Goal: Task Accomplishment & Management: Use online tool/utility

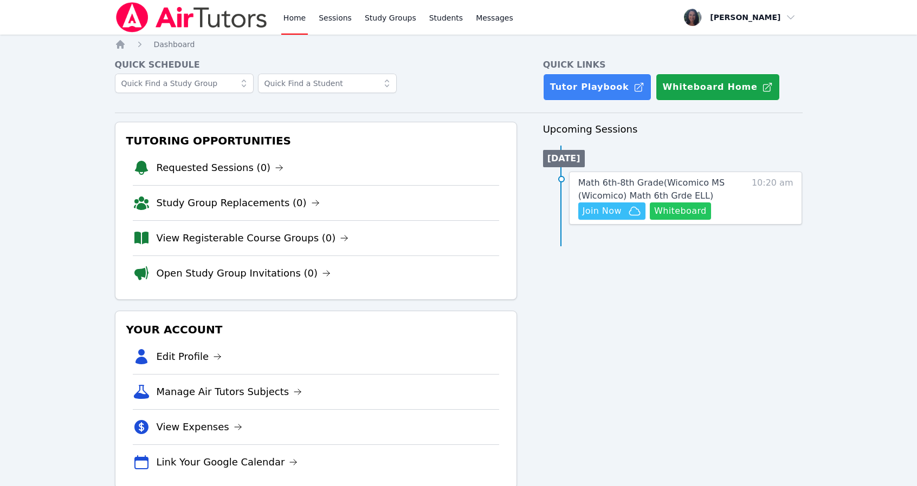
click at [679, 213] on button "Whiteboard" at bounding box center [680, 211] width 61 height 17
click at [607, 211] on span "Join Now" at bounding box center [601, 211] width 39 height 13
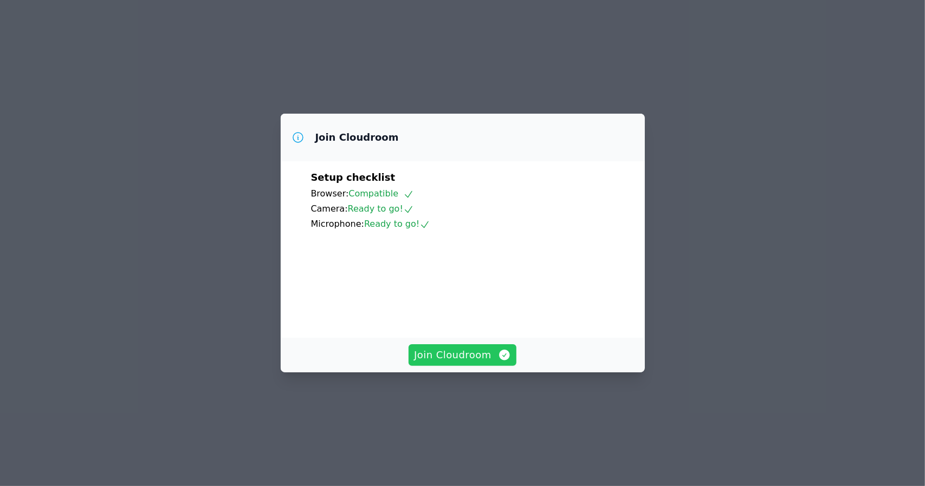
click at [438, 363] on span "Join Cloudroom" at bounding box center [462, 355] width 97 height 15
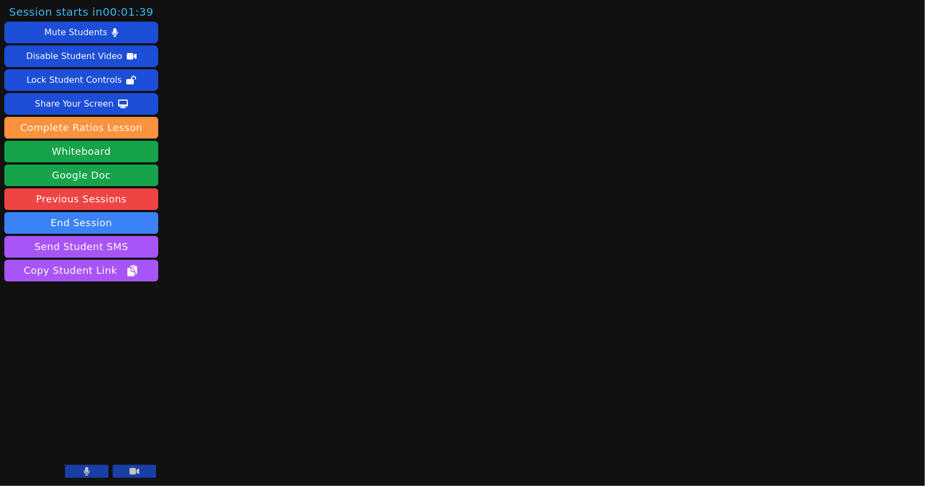
click at [79, 476] on button at bounding box center [86, 471] width 43 height 13
click at [135, 473] on icon at bounding box center [134, 472] width 10 height 7
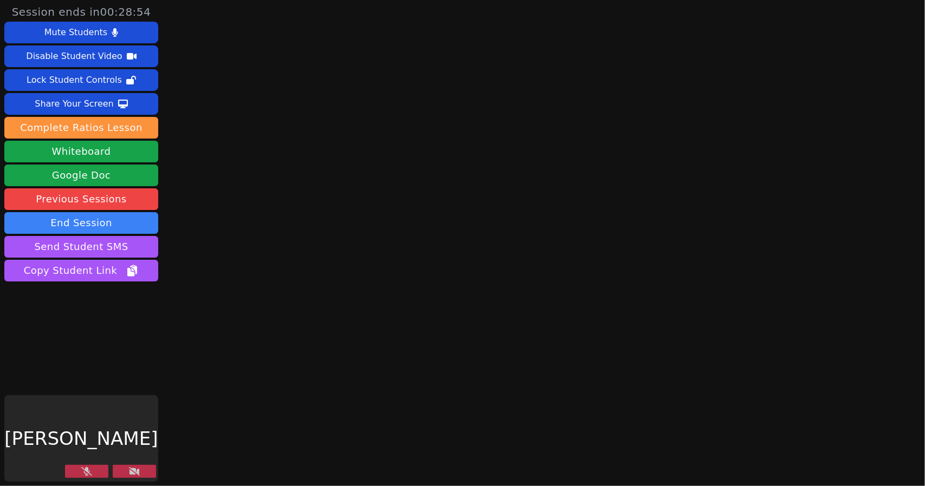
click at [86, 475] on icon at bounding box center [86, 471] width 11 height 9
click at [133, 468] on icon at bounding box center [134, 471] width 11 height 9
click at [128, 478] on button at bounding box center [134, 471] width 43 height 13
click at [129, 478] on button at bounding box center [134, 471] width 43 height 13
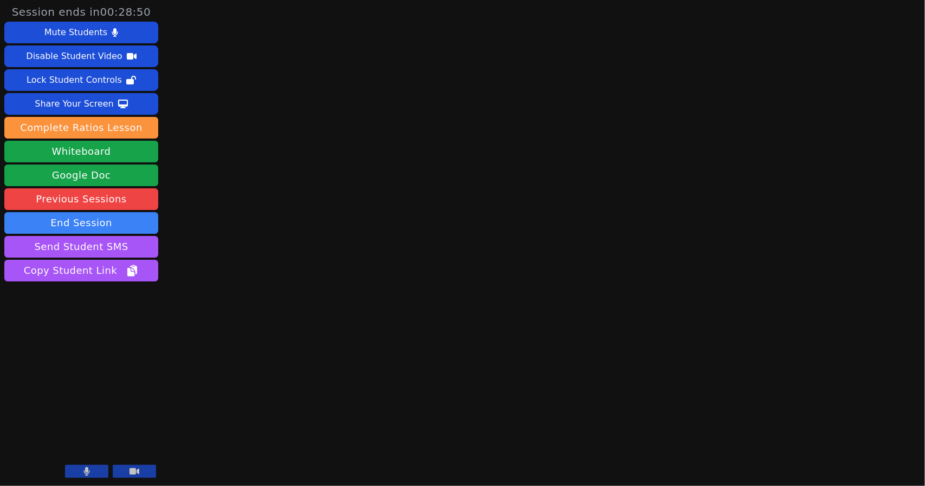
click at [125, 469] on button at bounding box center [134, 471] width 43 height 13
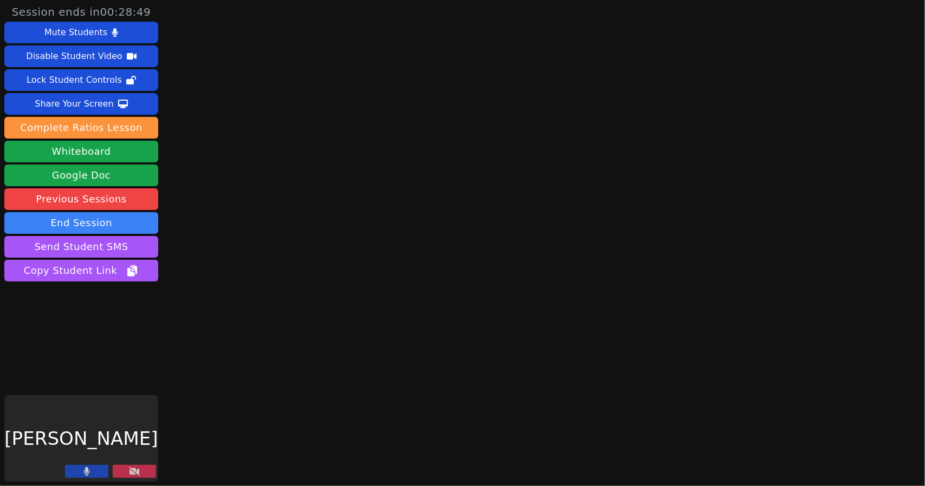
click at [117, 477] on button at bounding box center [134, 471] width 43 height 13
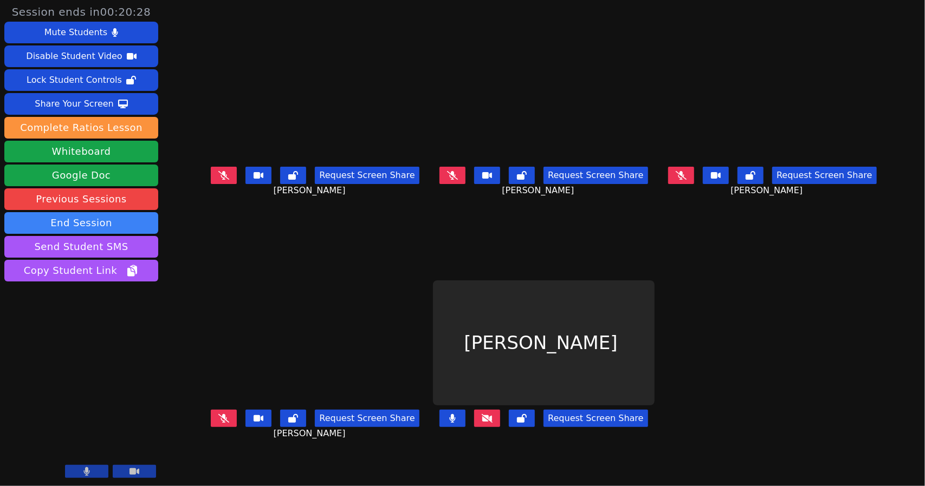
click at [491, 425] on button at bounding box center [487, 418] width 26 height 17
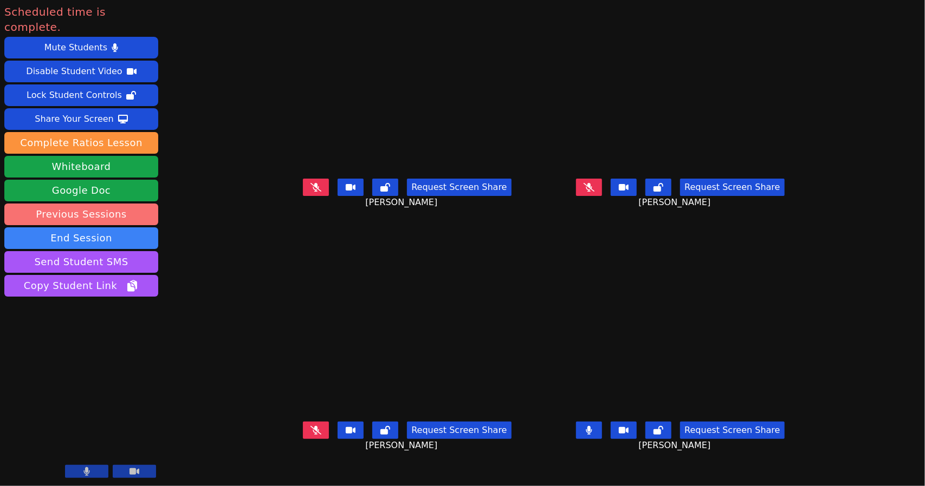
click at [72, 204] on link "Previous Sessions" at bounding box center [81, 215] width 154 height 22
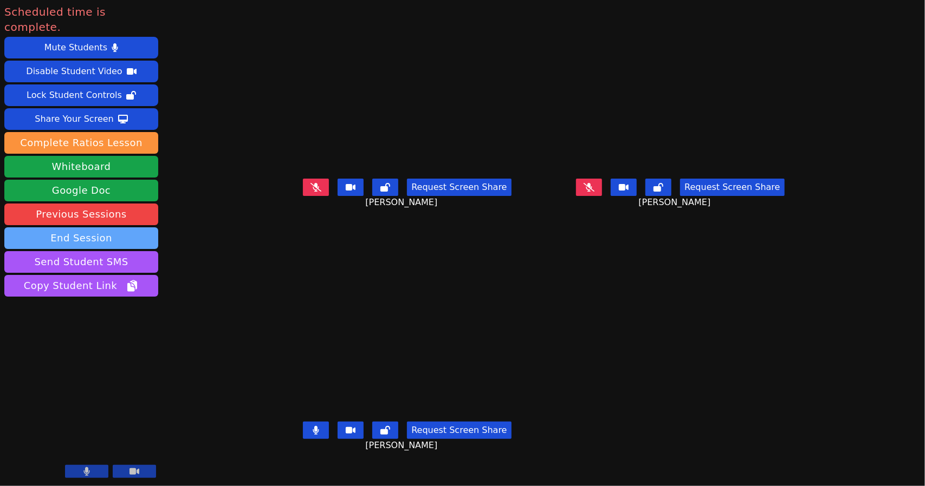
click at [61, 228] on button "End Session" at bounding box center [81, 239] width 154 height 22
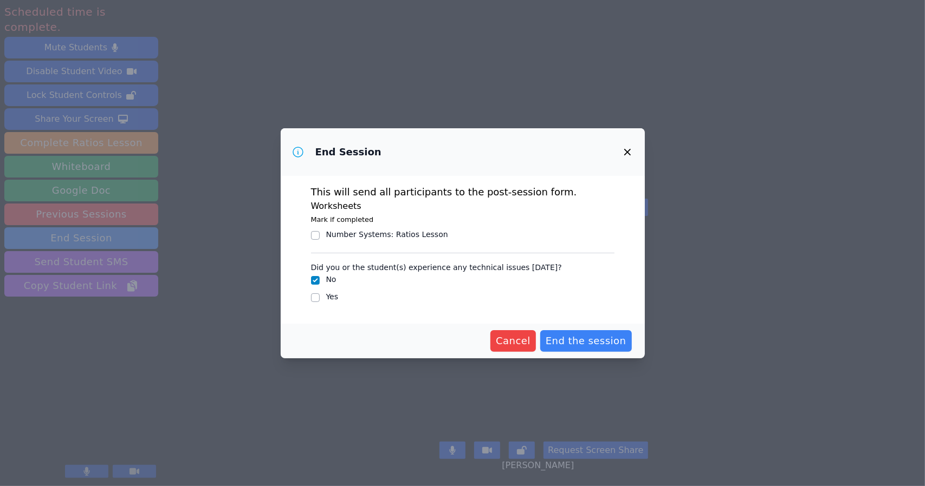
click at [320, 296] on div "Yes" at bounding box center [462, 297] width 303 height 13
click at [316, 301] on input "Yes" at bounding box center [315, 298] width 9 height 9
checkbox input "true"
checkbox input "false"
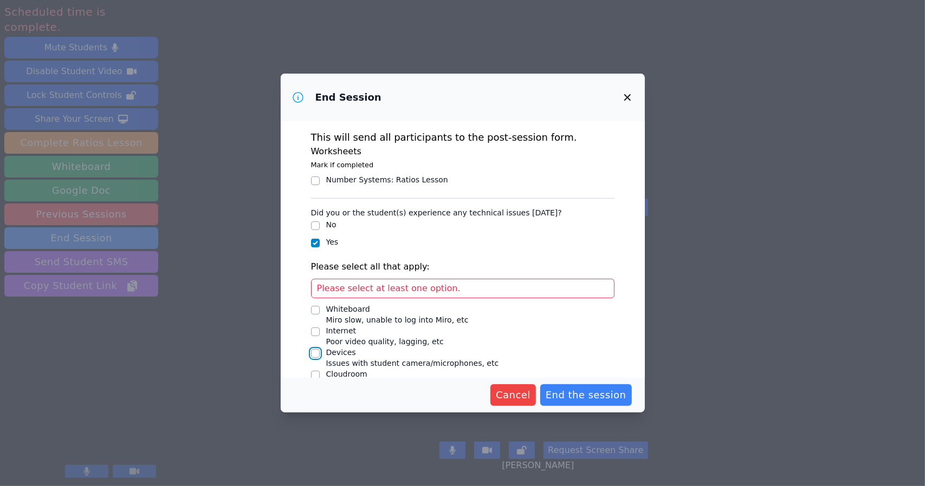
click at [315, 355] on input "Devices Issues with student camera/microphones, etc" at bounding box center [315, 353] width 9 height 9
checkbox input "true"
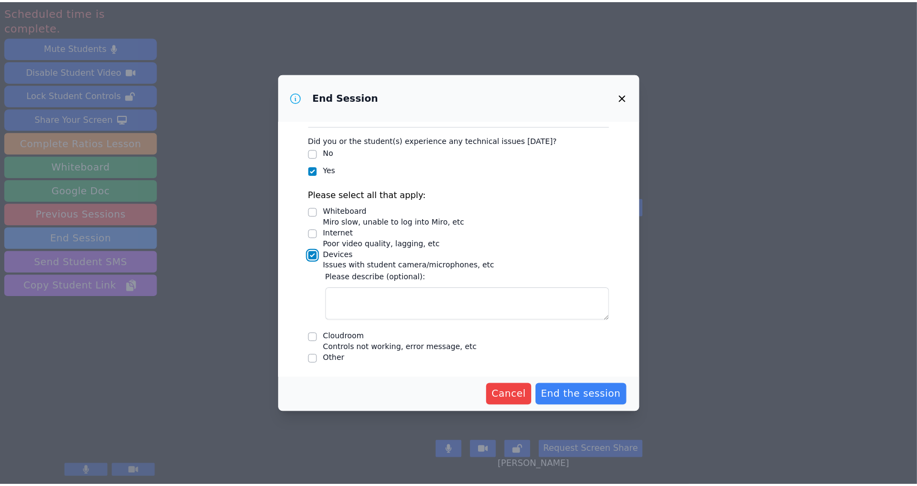
scroll to position [73, 0]
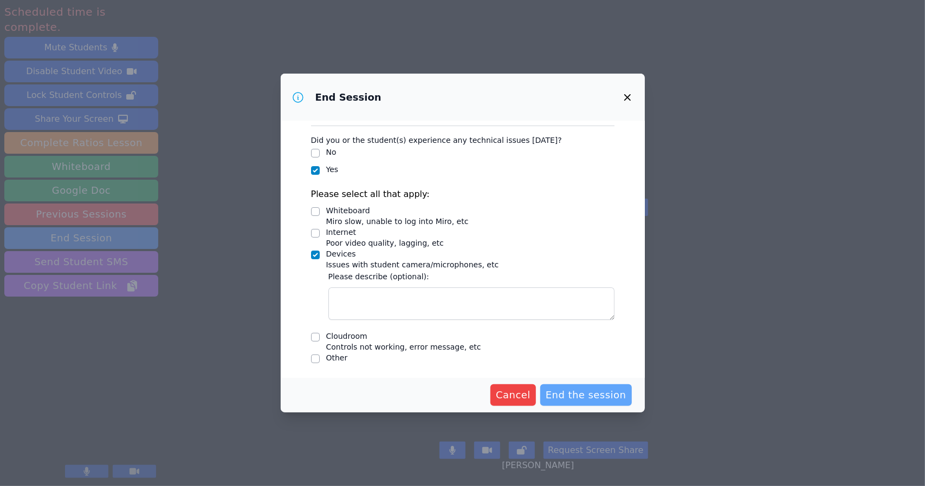
click at [571, 400] on span "End the session" at bounding box center [586, 395] width 81 height 15
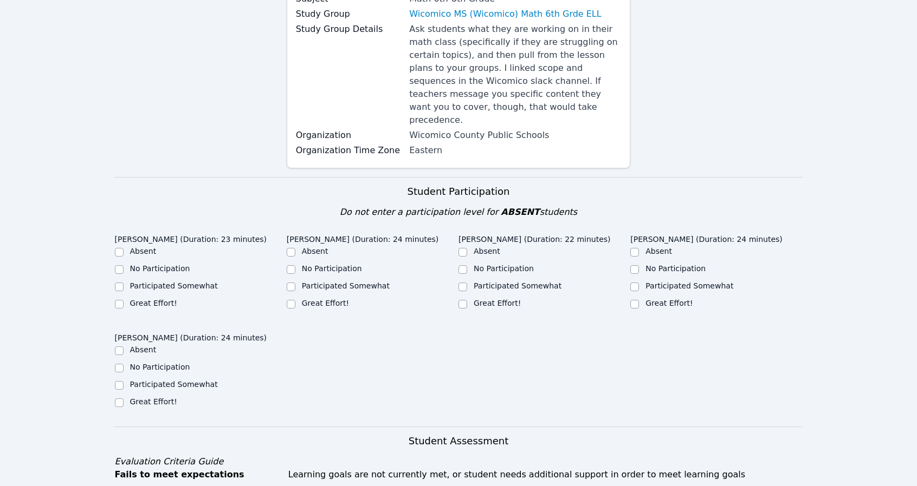
scroll to position [163, 0]
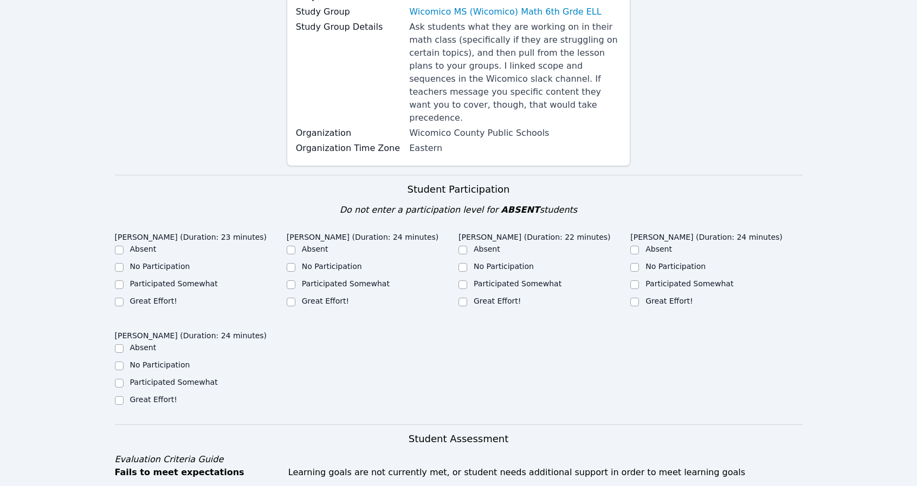
click at [125, 296] on div "Great Effort!" at bounding box center [201, 302] width 172 height 13
click at [120, 298] on input "Great Effort!" at bounding box center [119, 302] width 9 height 9
checkbox input "true"
click at [297, 296] on div "Great Effort!" at bounding box center [373, 302] width 172 height 13
click at [293, 298] on input "Great Effort!" at bounding box center [291, 302] width 9 height 9
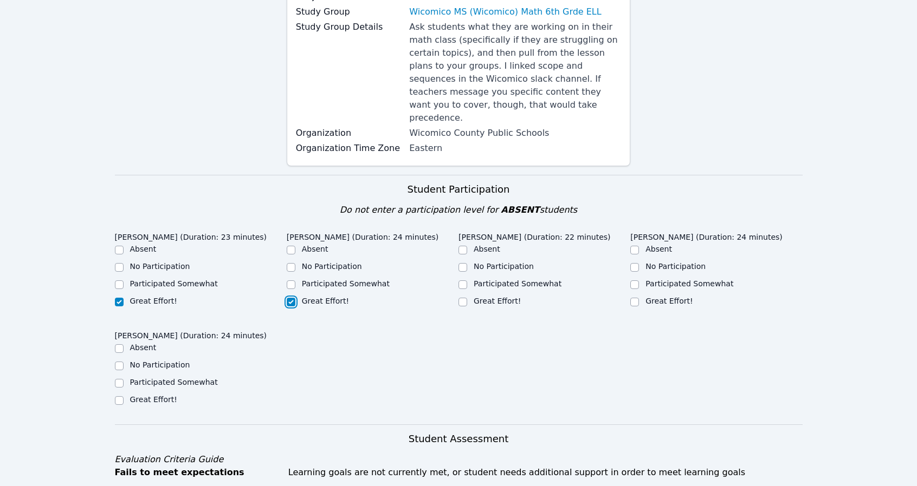
checkbox input "true"
click at [460, 298] on input "Great Effort!" at bounding box center [462, 302] width 9 height 9
checkbox input "true"
click at [639, 296] on div "Great Effort!" at bounding box center [716, 302] width 172 height 13
click at [631, 296] on div at bounding box center [634, 302] width 9 height 13
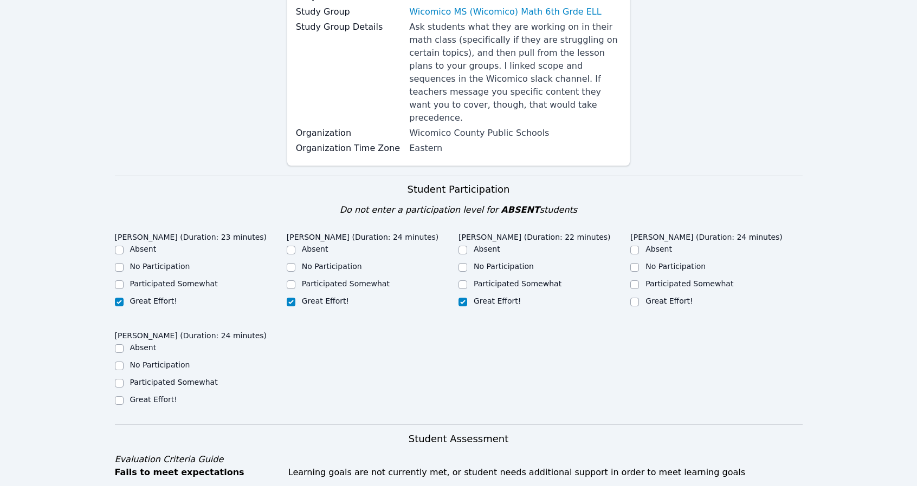
click at [633, 296] on div at bounding box center [634, 302] width 9 height 13
click at [635, 298] on input "Great Effort!" at bounding box center [634, 302] width 9 height 9
checkbox input "true"
click at [115, 397] on input "Great Effort!" at bounding box center [119, 401] width 9 height 9
checkbox input "true"
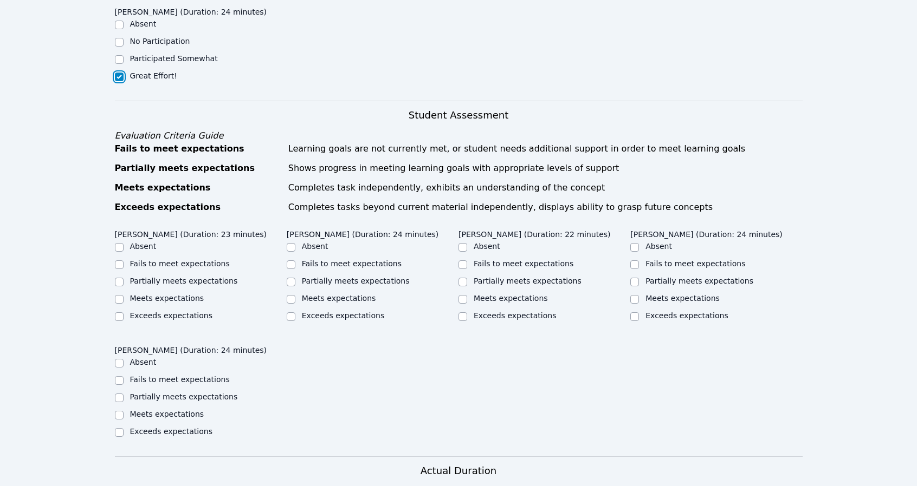
scroll to position [488, 0]
click at [118, 294] on input "Meets expectations" at bounding box center [119, 298] width 9 height 9
checkbox input "true"
click at [288, 294] on input "Meets expectations" at bounding box center [291, 298] width 9 height 9
checkbox input "true"
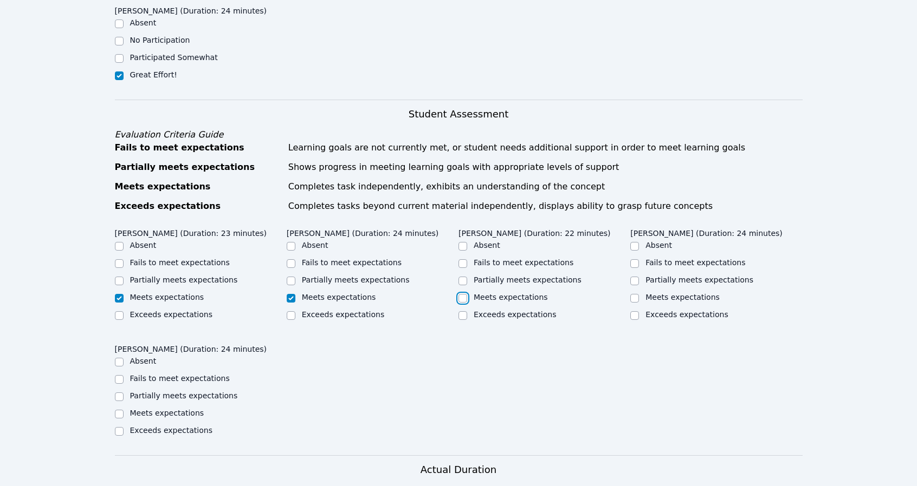
click at [465, 294] on input "Meets expectations" at bounding box center [462, 298] width 9 height 9
checkbox input "true"
click at [637, 294] on input "Meets expectations" at bounding box center [634, 298] width 9 height 9
checkbox input "true"
click at [123, 410] on input "Meets expectations" at bounding box center [119, 414] width 9 height 9
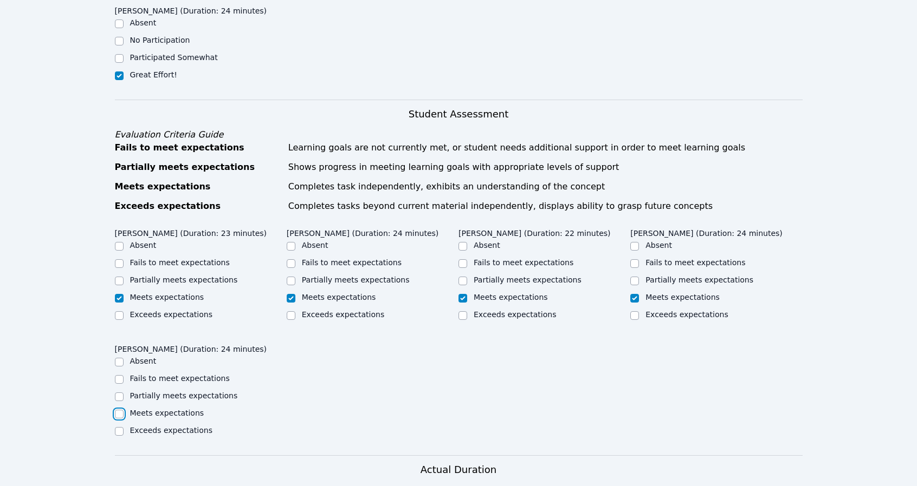
checkbox input "true"
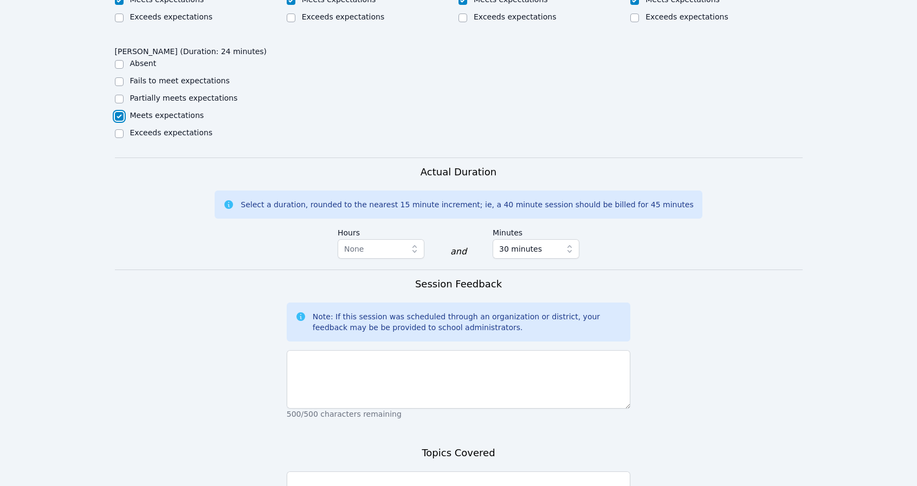
scroll to position [813, 0]
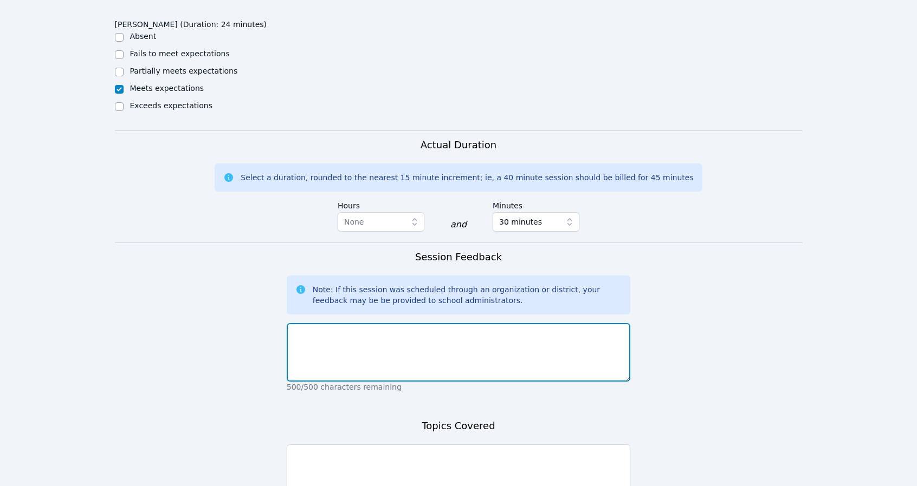
click at [397, 341] on textarea at bounding box center [459, 352] width 344 height 59
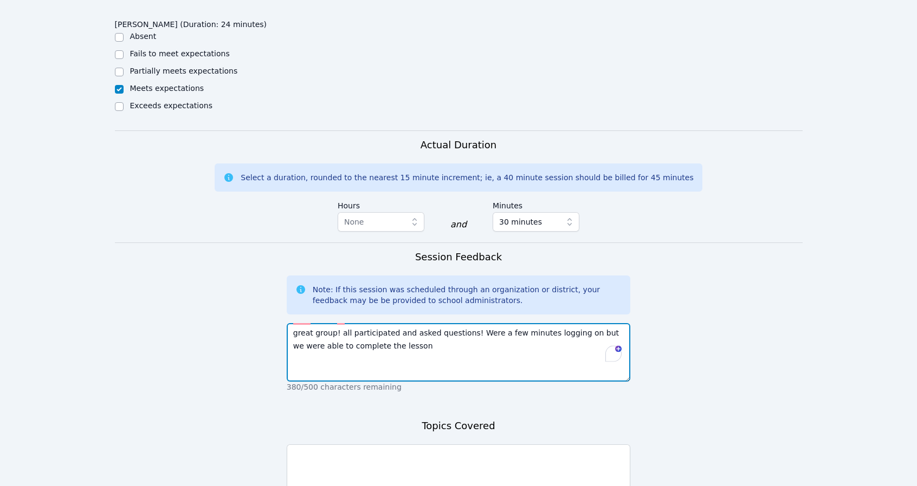
type textarea "great group! all participated and asked questions! Were a few minutes logging o…"
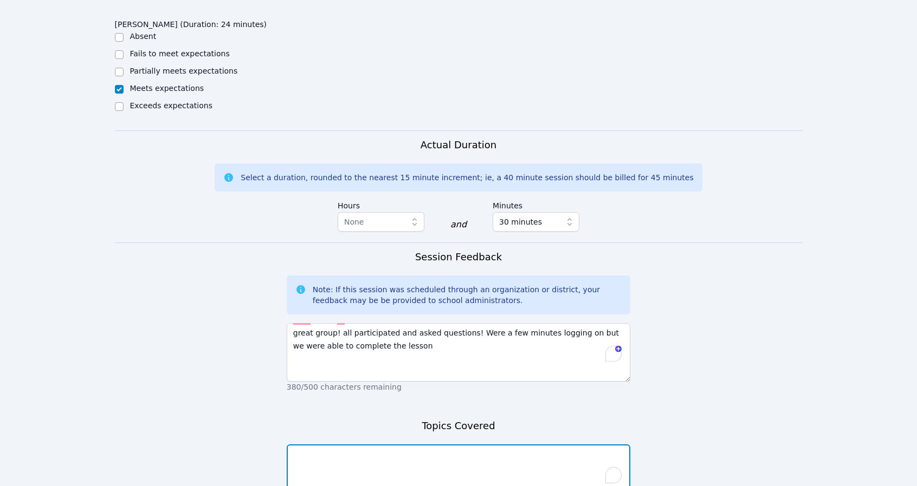
click at [358, 446] on textarea "To enrich screen reader interactions, please activate Accessibility in Grammarl…" at bounding box center [459, 474] width 344 height 59
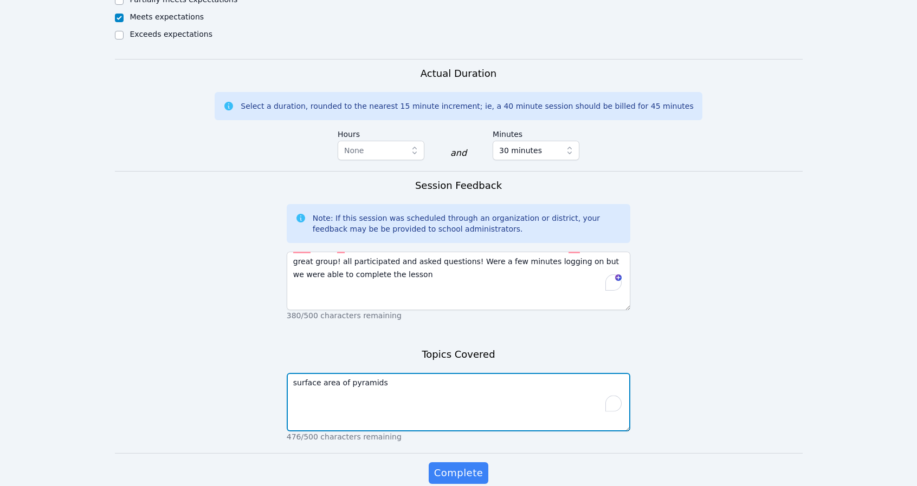
scroll to position [919, 0]
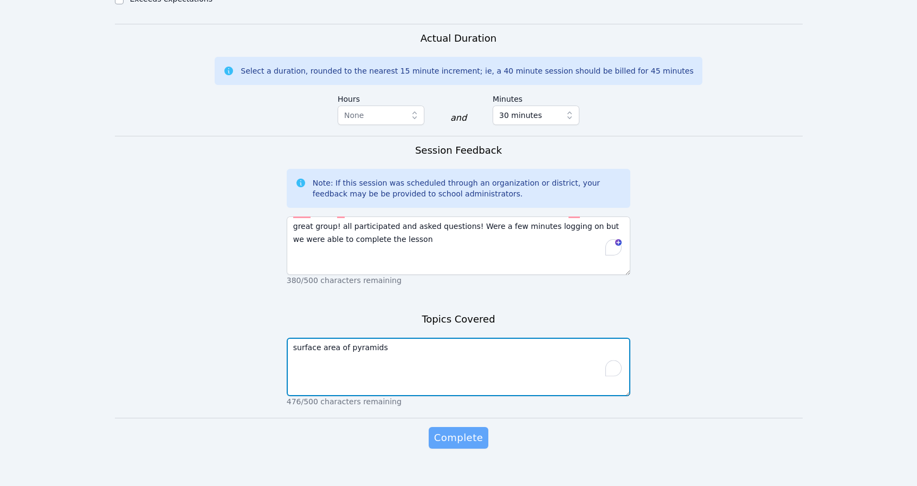
type textarea "surface area of pyramids"
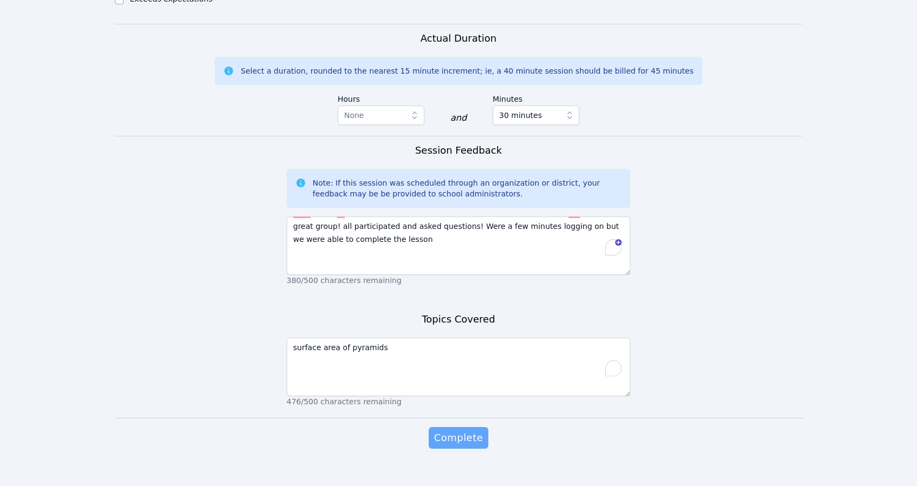
click at [479, 428] on button "Complete" at bounding box center [458, 438] width 60 height 22
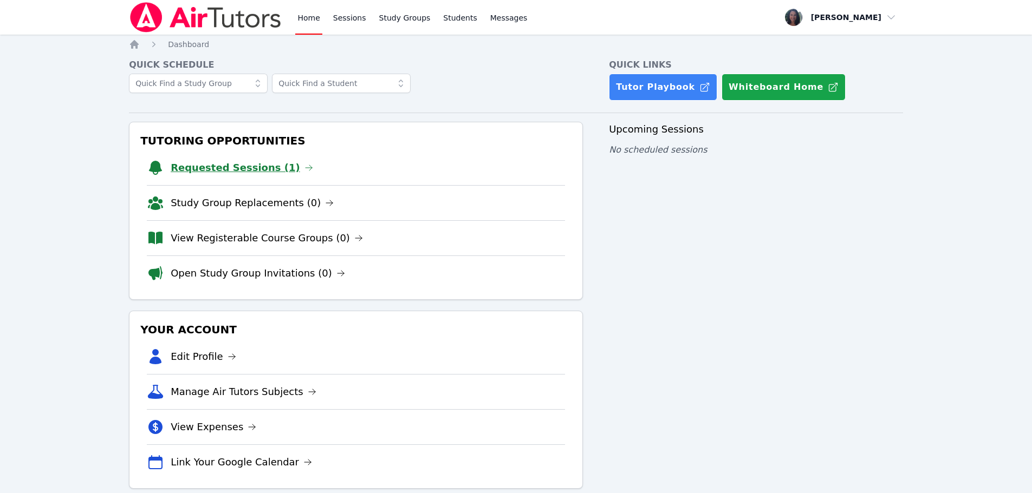
click at [192, 165] on link "Requested Sessions (1)" at bounding box center [242, 167] width 142 height 15
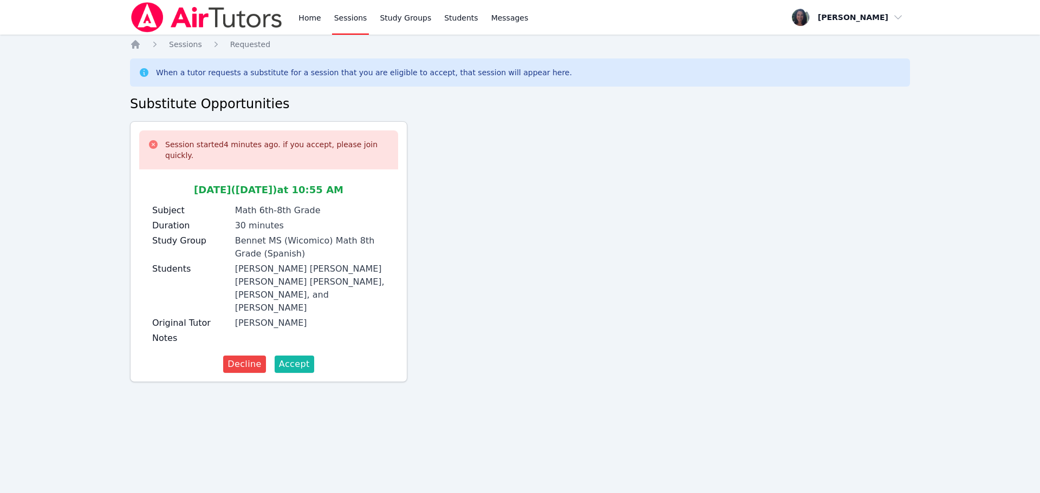
click at [278, 356] on button "Accept" at bounding box center [295, 364] width 40 height 17
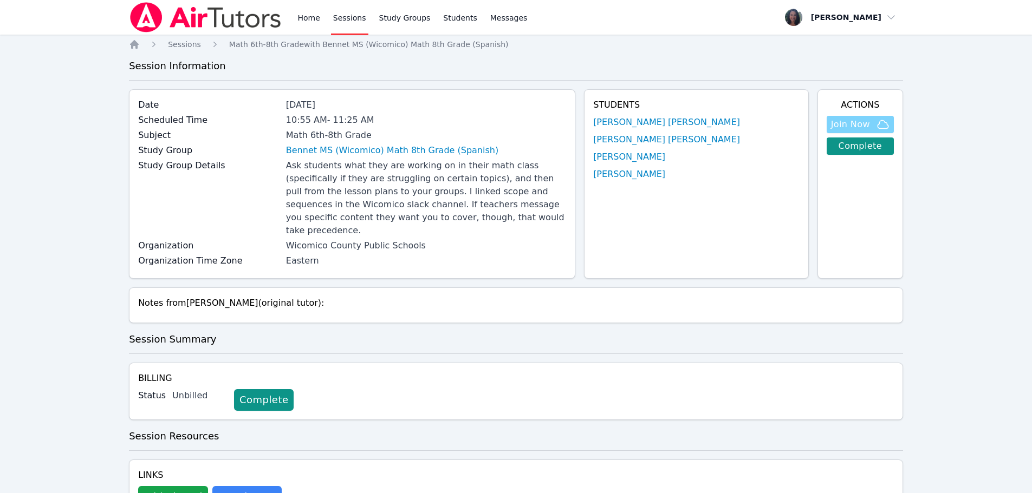
click at [868, 123] on span "Join Now" at bounding box center [850, 124] width 39 height 13
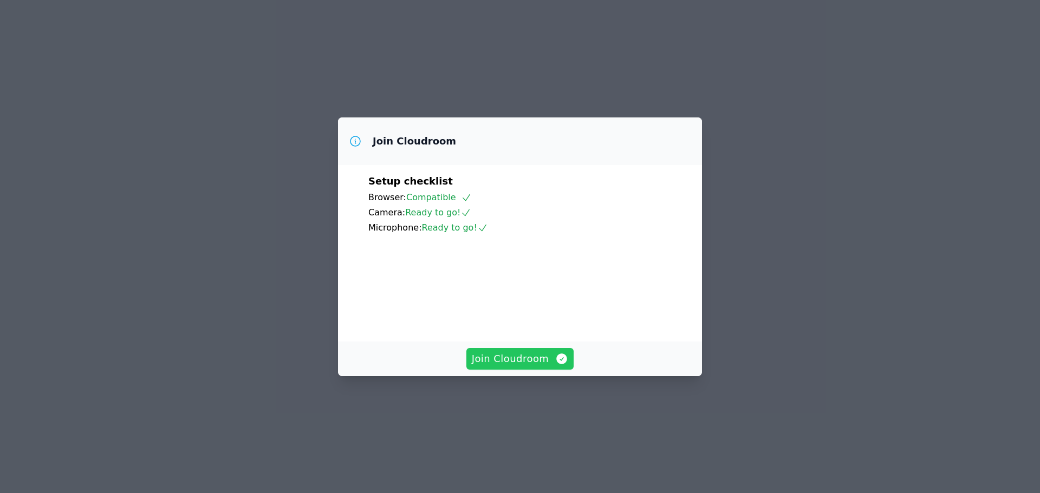
click at [492, 367] on span "Join Cloudroom" at bounding box center [520, 359] width 97 height 15
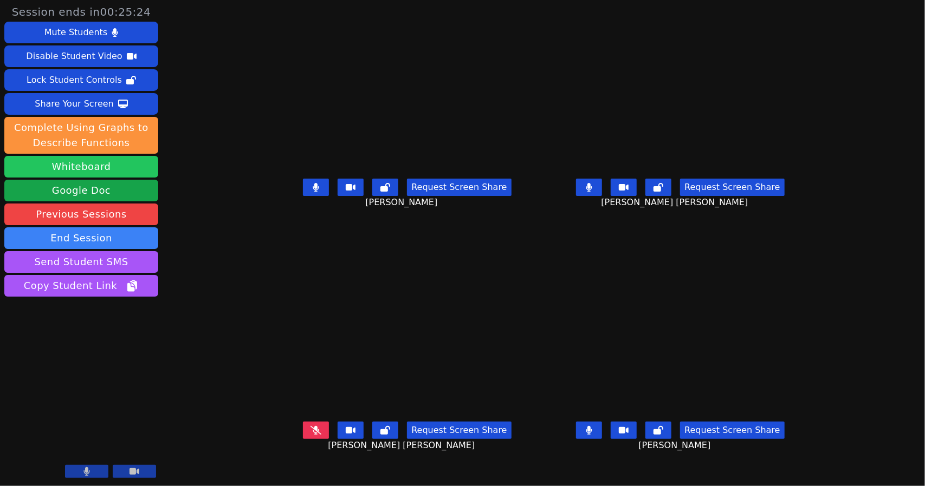
click at [93, 167] on button "Whiteboard" at bounding box center [81, 167] width 154 height 22
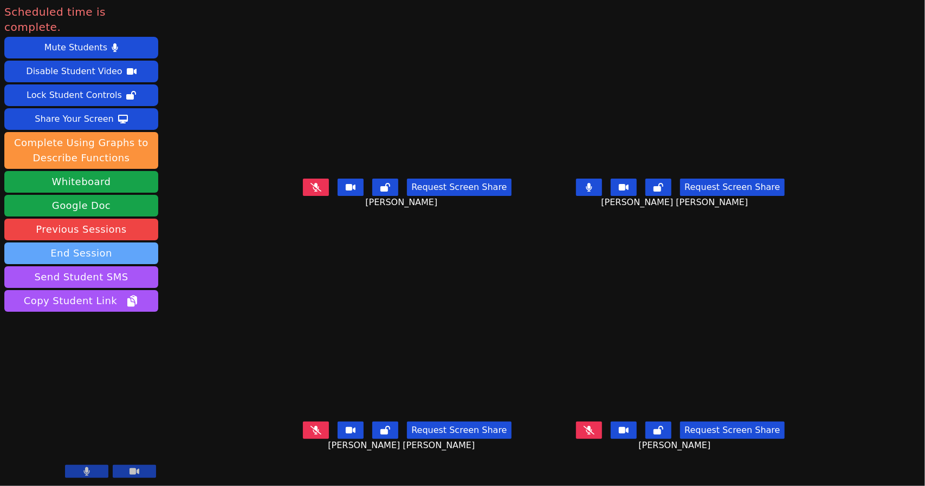
click at [105, 243] on button "End Session" at bounding box center [81, 254] width 154 height 22
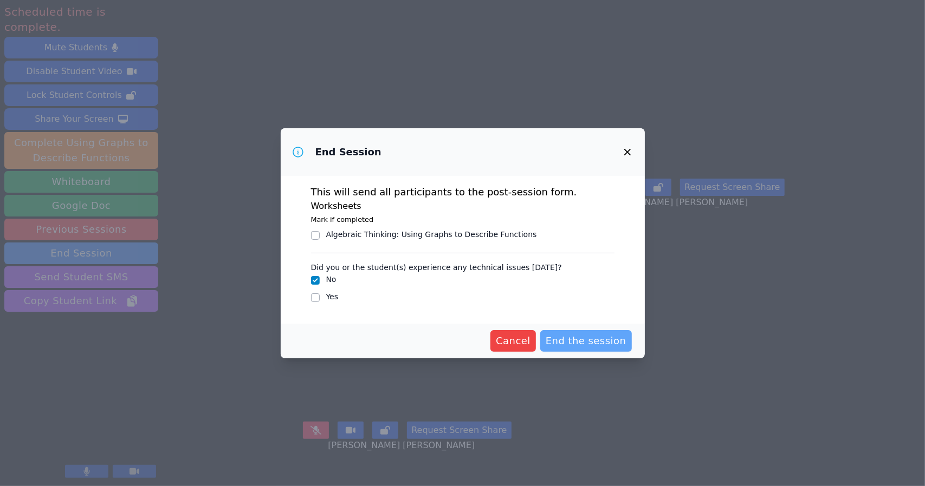
click at [607, 336] on span "End the session" at bounding box center [586, 341] width 81 height 15
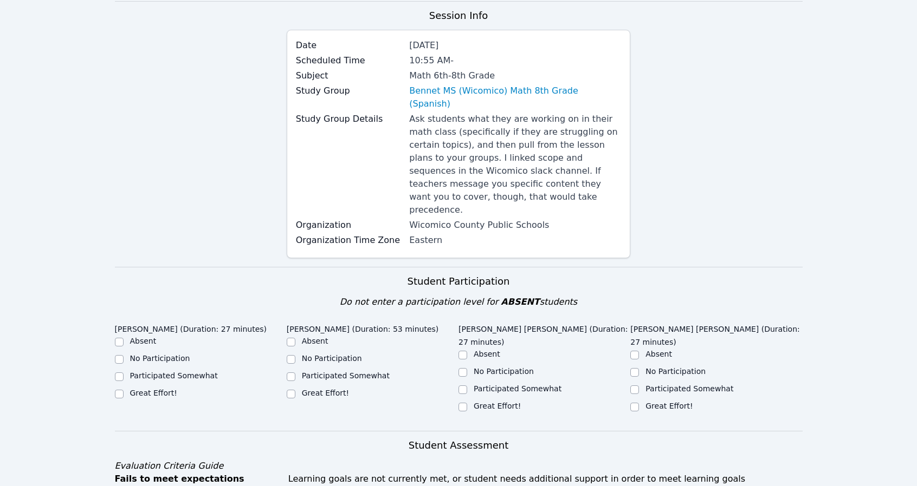
scroll to position [108, 0]
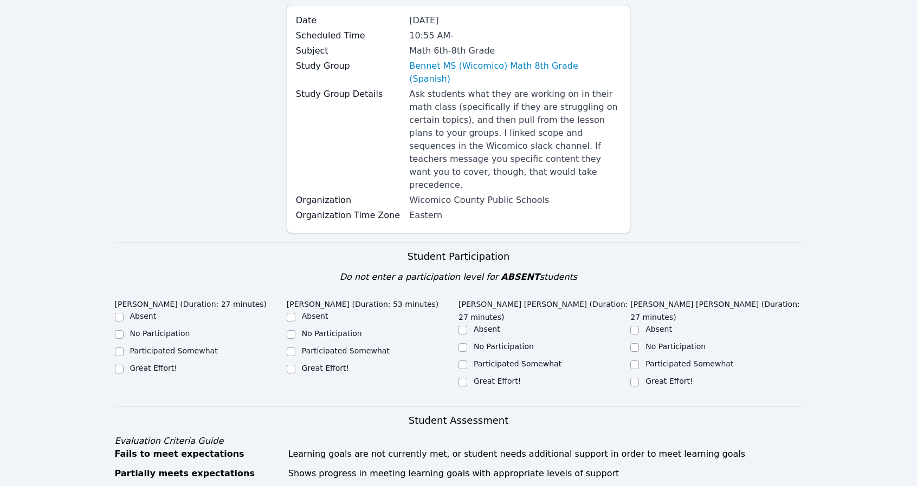
click at [125, 363] on div "Great Effort!" at bounding box center [201, 369] width 172 height 13
click at [120, 365] on input "Great Effort!" at bounding box center [119, 369] width 9 height 9
checkbox input "true"
click at [285, 353] on div "Samuel Figueroa Cabal (Duration: 27 minutes) Absent No Participation Participat…" at bounding box center [201, 347] width 172 height 105
click at [296, 363] on div "Great Effort!" at bounding box center [373, 369] width 172 height 13
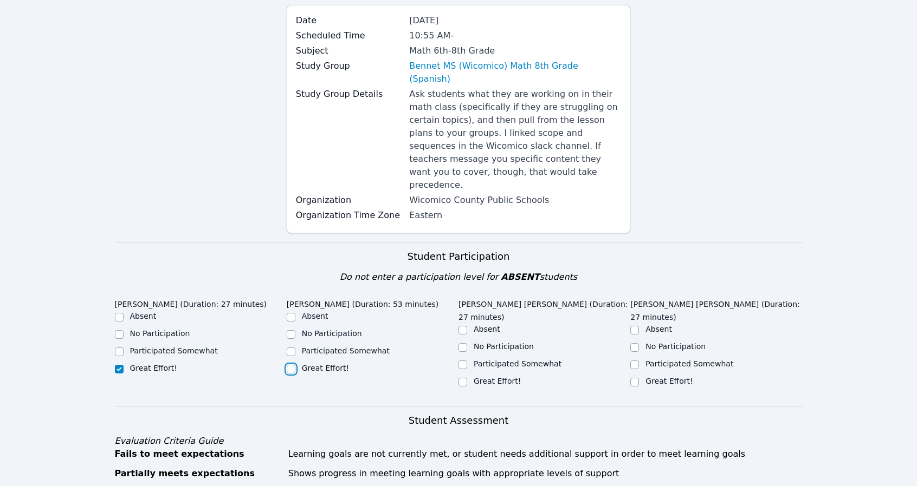
click at [292, 365] on input "Great Effort!" at bounding box center [291, 369] width 9 height 9
checkbox input "true"
click at [462, 378] on input "Great Effort!" at bounding box center [462, 382] width 9 height 9
checkbox input "true"
click at [639, 376] on div "Great Effort!" at bounding box center [716, 382] width 172 height 13
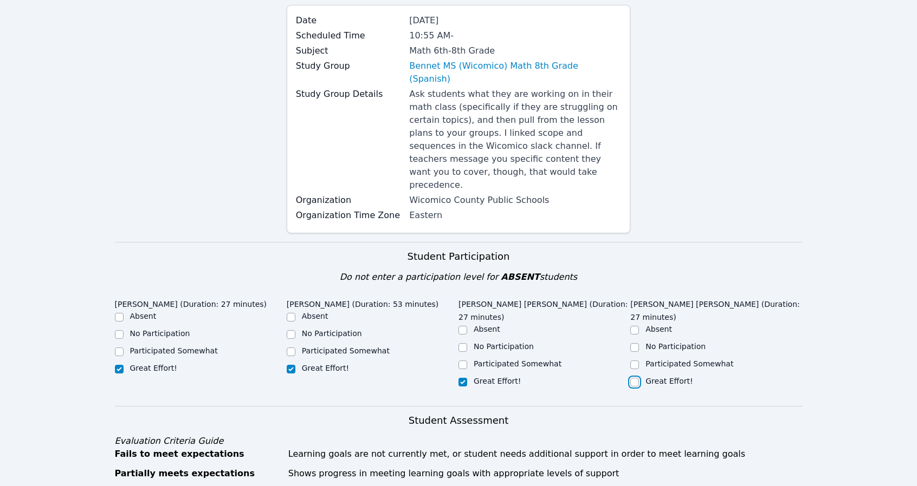
click at [632, 378] on input "Great Effort!" at bounding box center [634, 382] width 9 height 9
checkbox input "true"
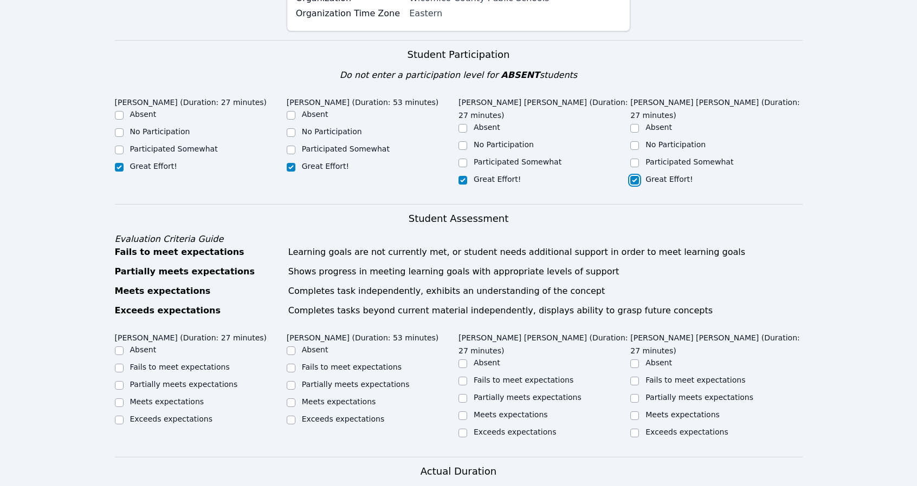
scroll to position [325, 0]
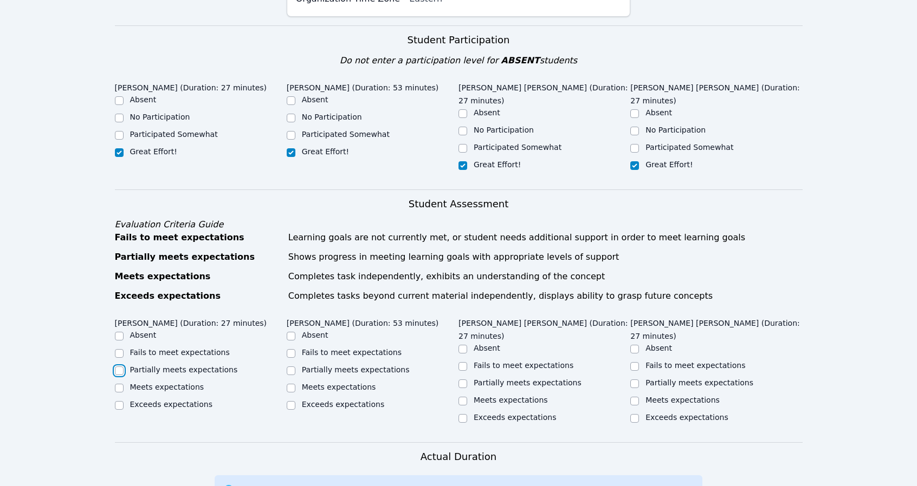
click at [120, 367] on input "Partially meets expectations" at bounding box center [119, 371] width 9 height 9
checkbox input "true"
click at [287, 367] on input "Partially meets expectations" at bounding box center [291, 371] width 9 height 9
checkbox input "true"
click at [458, 378] on div at bounding box center [462, 384] width 9 height 13
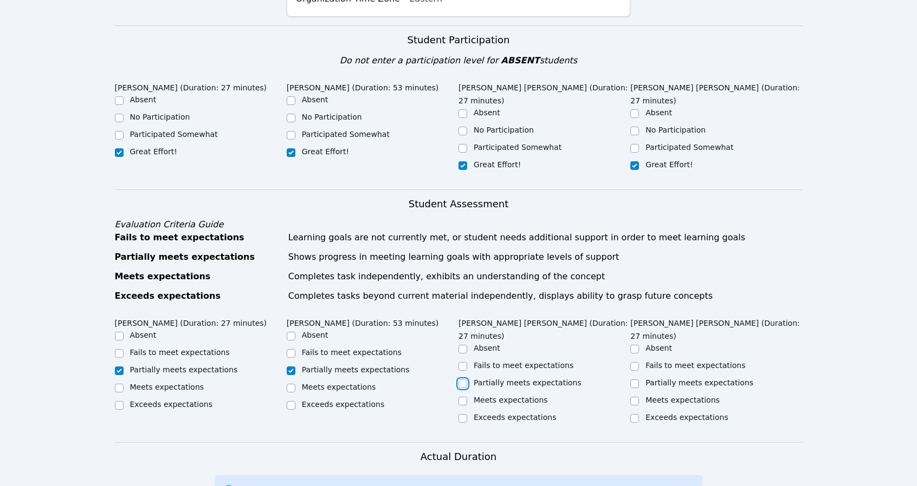
click at [463, 380] on input "Partially meets expectations" at bounding box center [462, 384] width 9 height 9
checkbox input "true"
click at [634, 380] on input "Partially meets expectations" at bounding box center [634, 384] width 9 height 9
checkbox input "true"
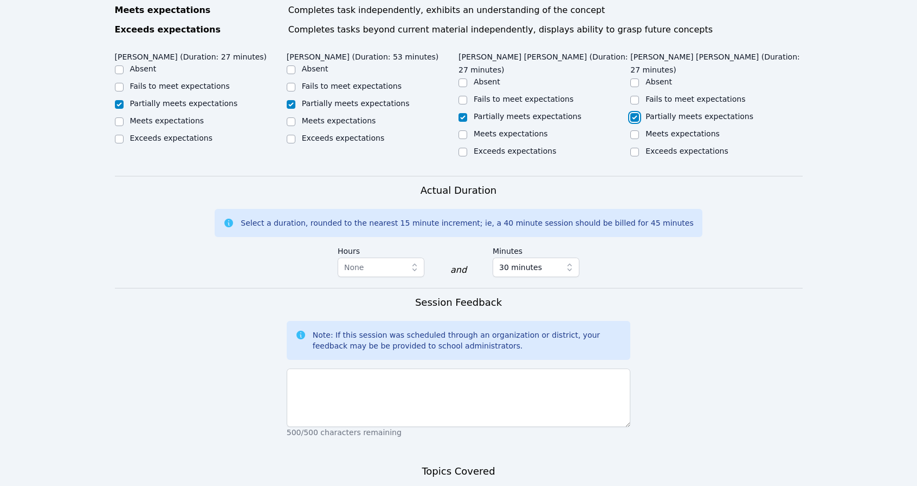
scroll to position [596, 0]
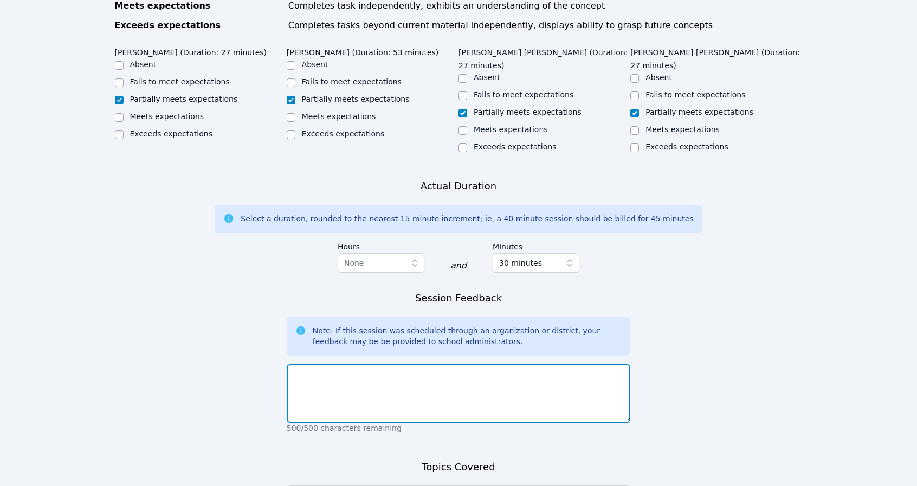
click at [385, 365] on textarea at bounding box center [459, 394] width 344 height 59
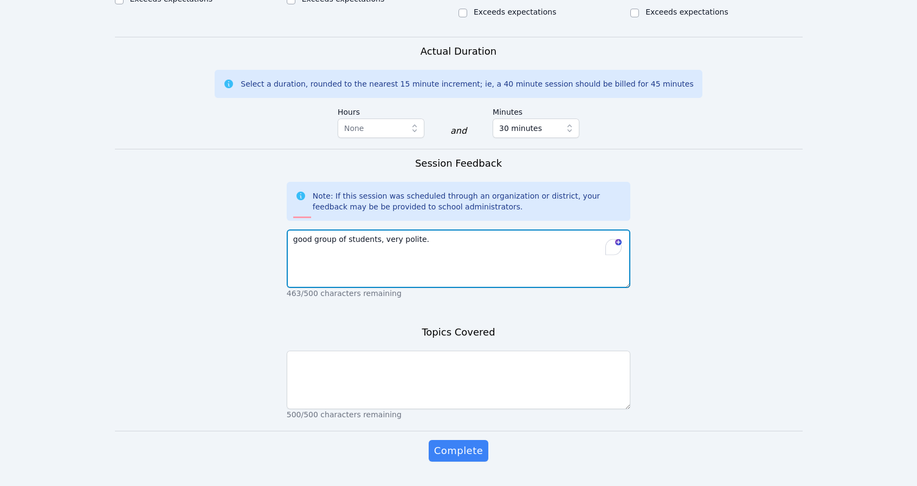
type textarea "good group of students, very polite."
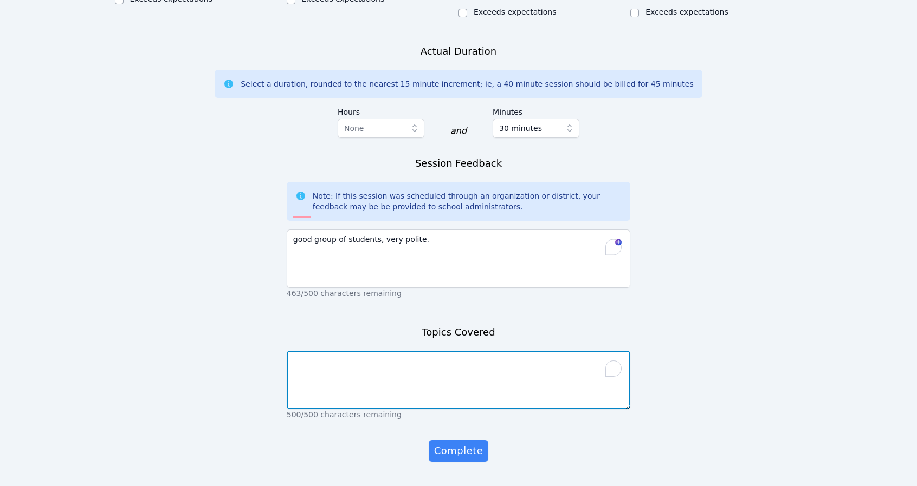
click at [356, 351] on textarea "To enrich screen reader interactions, please activate Accessibility in Grammarl…" at bounding box center [459, 380] width 344 height 59
type textarea "slope of a line"
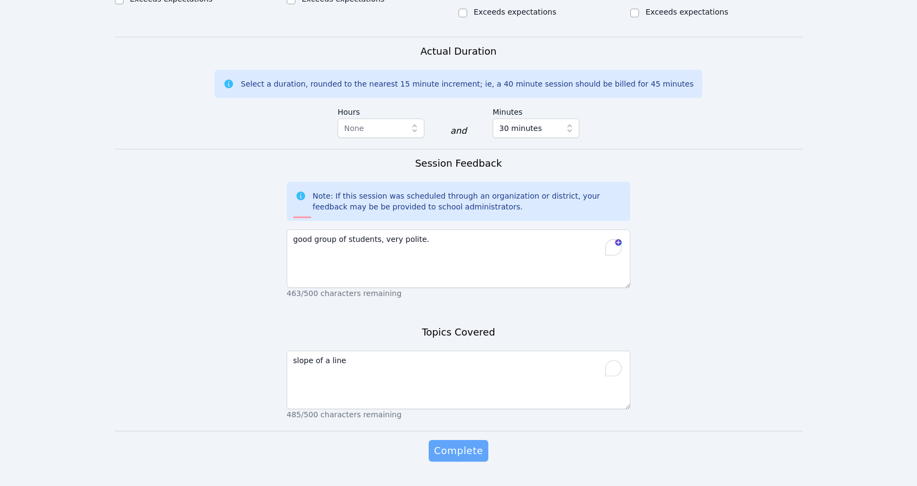
click at [456, 444] on span "Complete" at bounding box center [458, 451] width 49 height 15
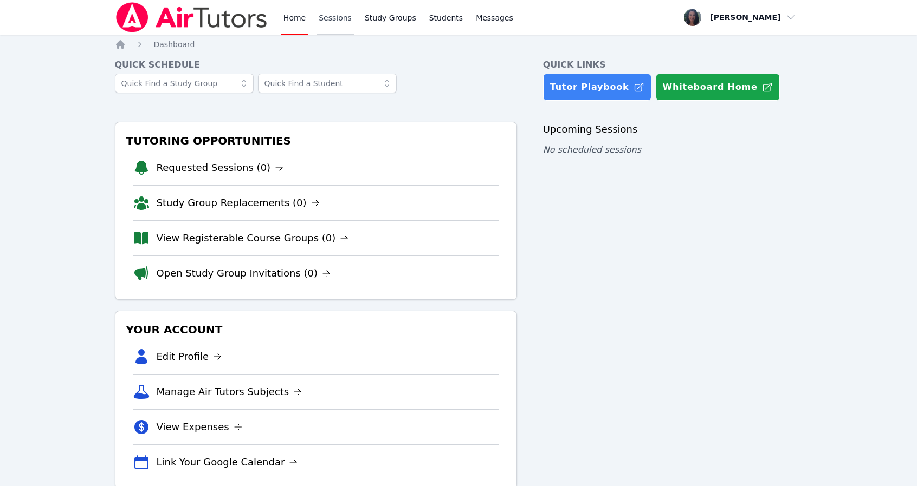
click at [334, 20] on link "Sessions" at bounding box center [334, 17] width 37 height 35
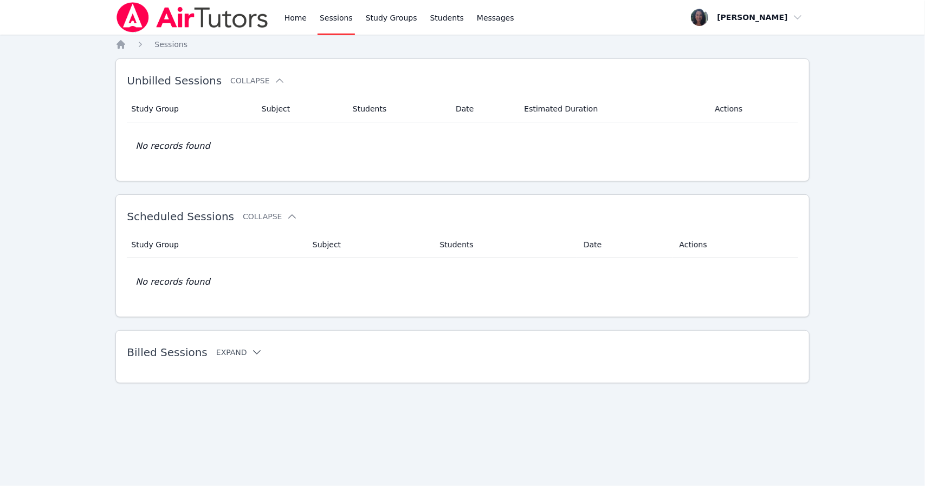
click at [229, 352] on button "Expand" at bounding box center [239, 352] width 46 height 11
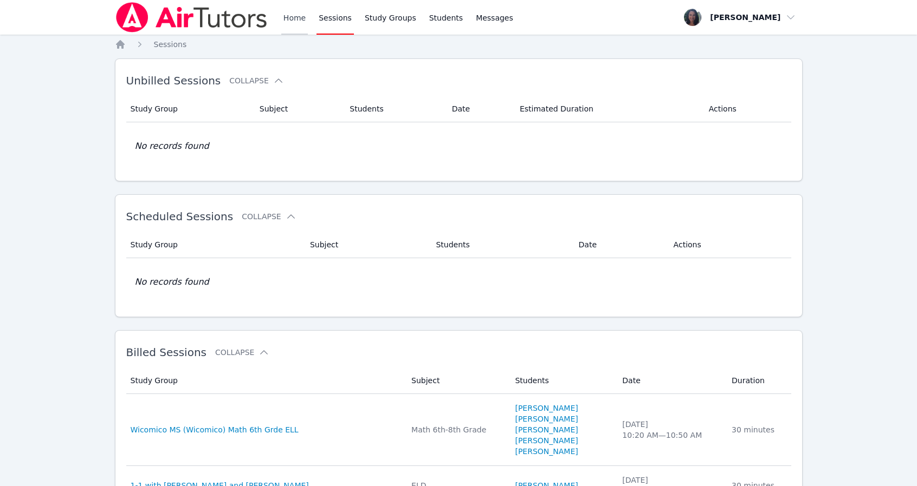
click at [286, 20] on link "Home" at bounding box center [294, 17] width 27 height 35
